Goal: Navigation & Orientation: Find specific page/section

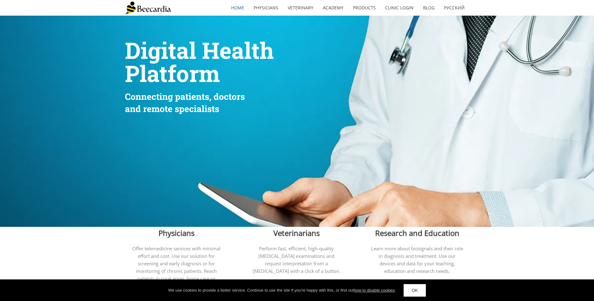
click at [291, 236] on span "Veterinarians" at bounding box center [296, 233] width 46 height 10
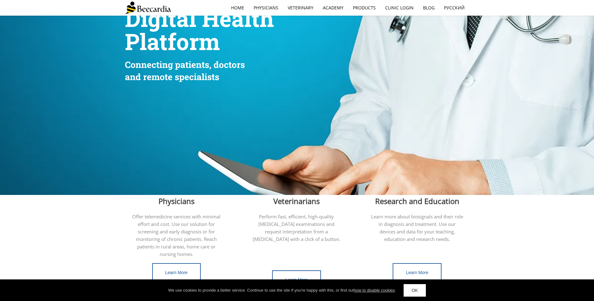
scroll to position [63, 0]
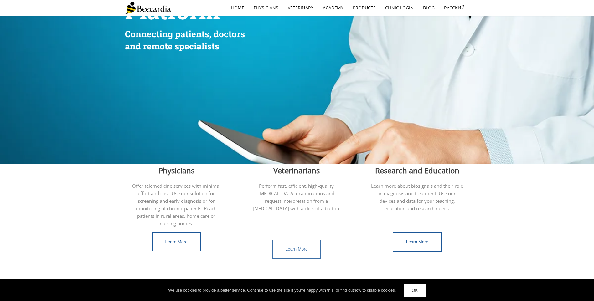
click at [302, 247] on span "Learn More" at bounding box center [296, 249] width 23 height 5
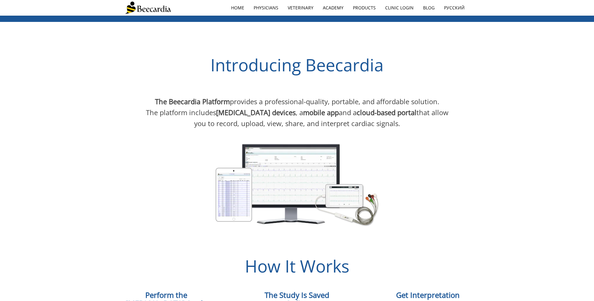
scroll to position [313, 0]
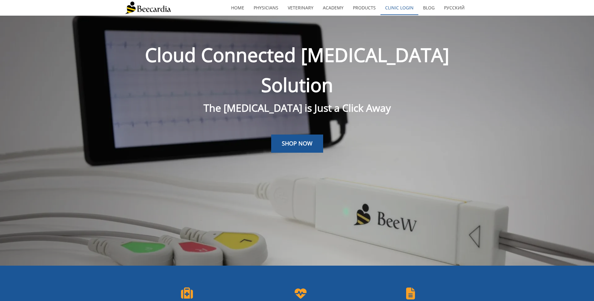
click at [394, 8] on link "Clinic Login" at bounding box center [399, 8] width 38 height 14
